Goal: Task Accomplishment & Management: Use online tool/utility

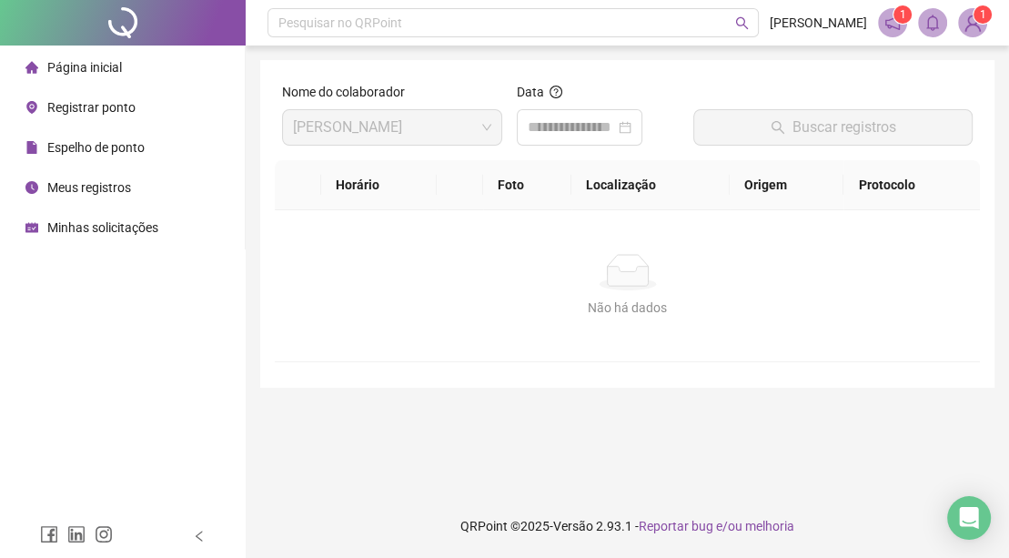
click at [80, 71] on span "Página inicial" at bounding box center [84, 67] width 75 height 15
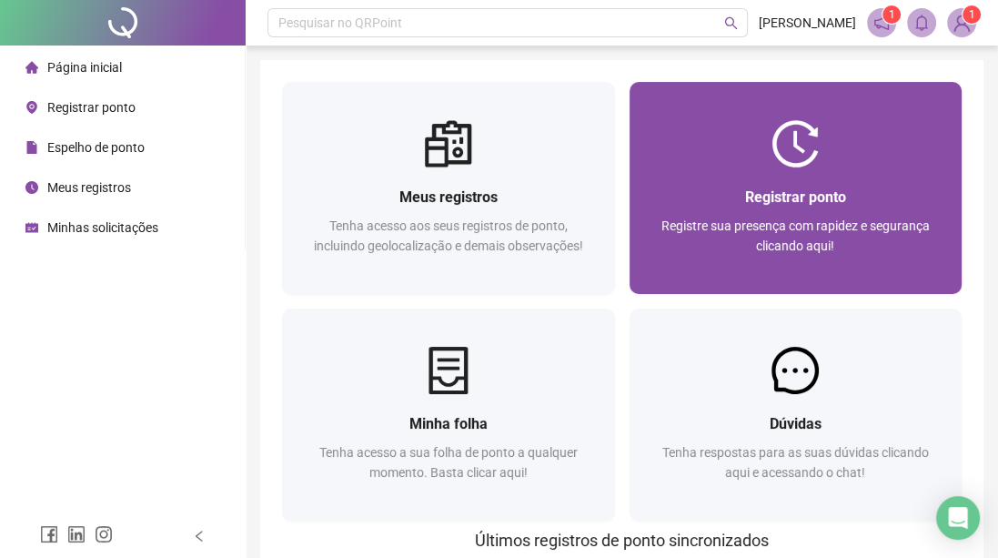
click at [850, 218] on span "Registre sua presença com rapidez e segurança clicando aqui!" at bounding box center [795, 235] width 268 height 35
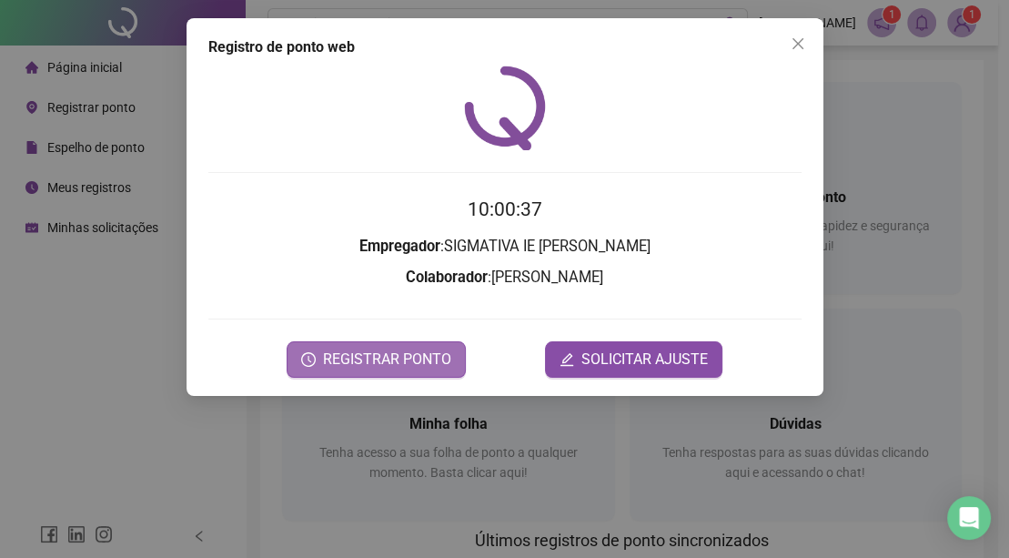
click at [348, 371] on button "REGISTRAR PONTO" at bounding box center [376, 359] width 179 height 36
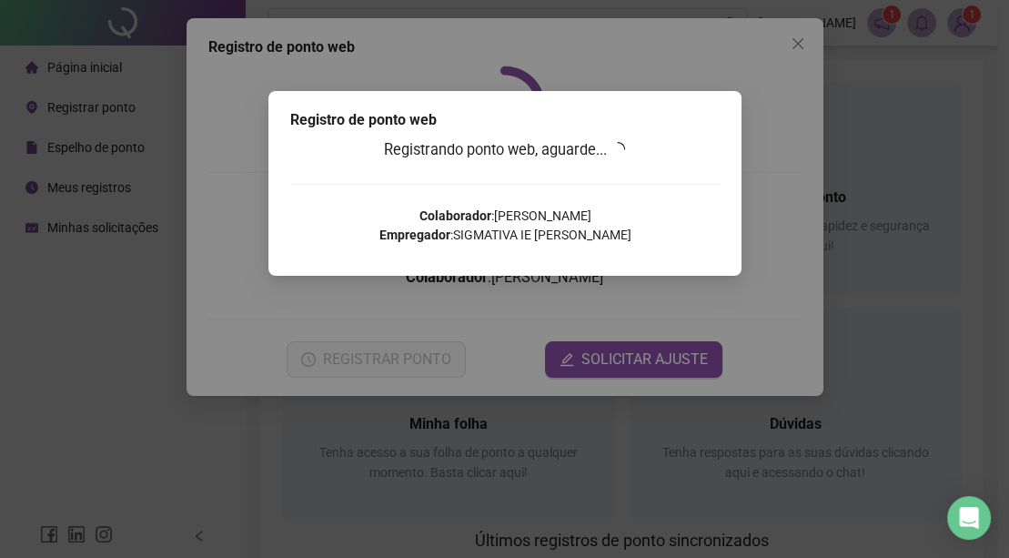
click at [351, 362] on div "Registro de ponto web Registrando ponto web, aguarde... Colaborador : [PERSON_N…" at bounding box center [504, 279] width 1009 height 558
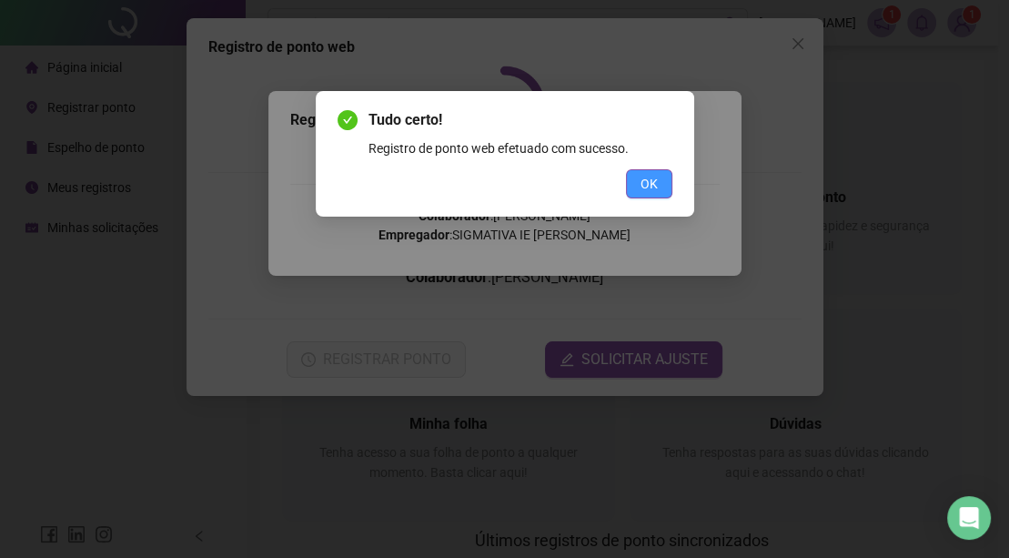
click at [650, 176] on span "OK" at bounding box center [648, 184] width 17 height 20
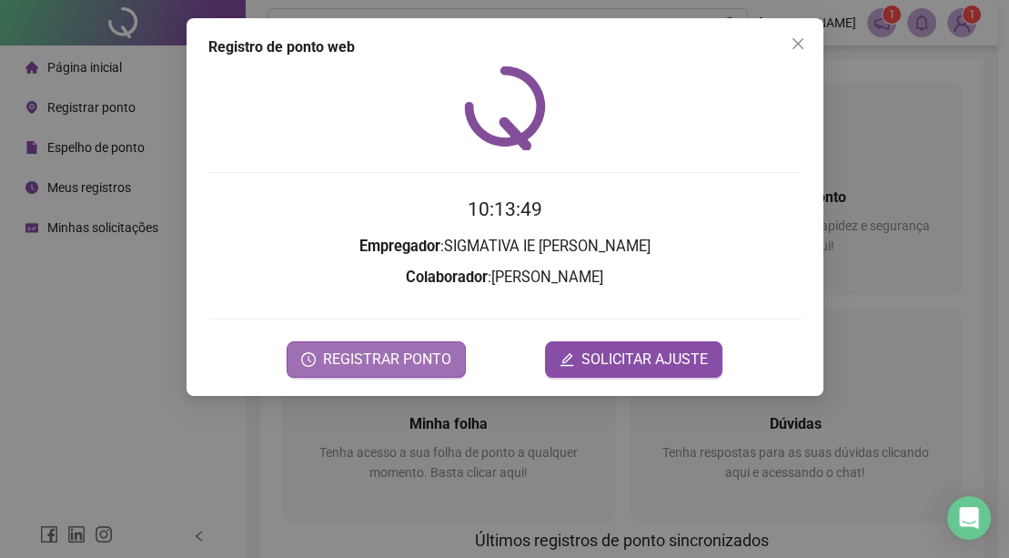
click at [375, 358] on span "REGISTRAR PONTO" at bounding box center [387, 359] width 128 height 22
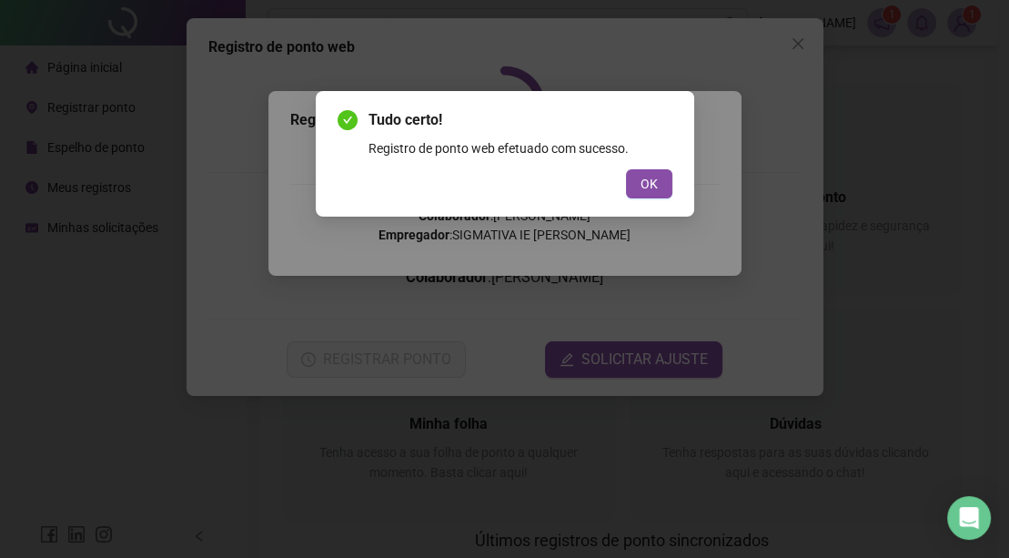
click at [641, 181] on span "OK" at bounding box center [648, 184] width 17 height 20
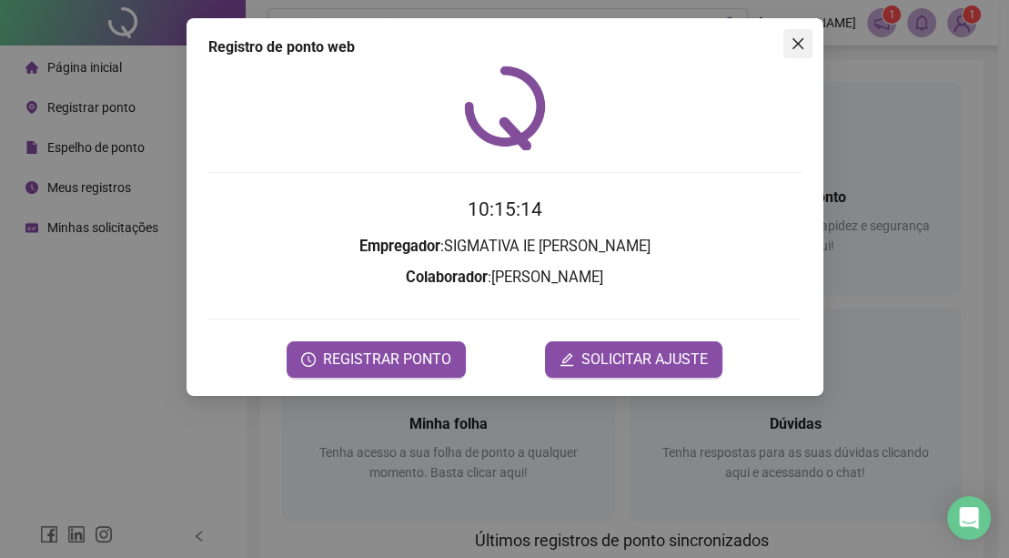
click at [798, 44] on icon "close" at bounding box center [796, 43] width 11 height 11
